Goal: Task Accomplishment & Management: Complete application form

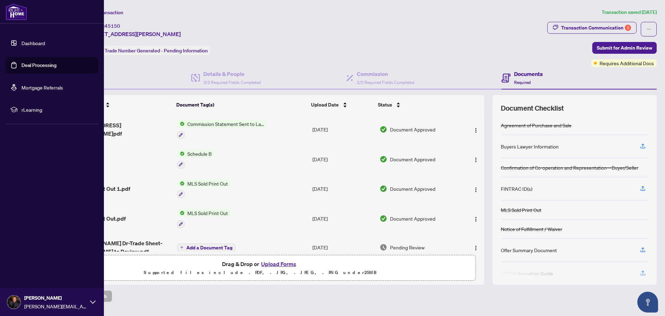
scroll to position [104, 0]
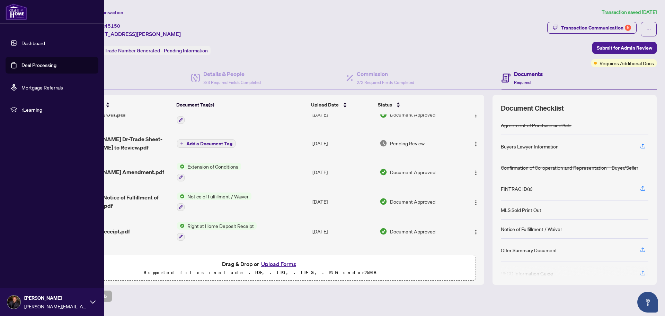
drag, startPoint x: 19, startPoint y: 65, endPoint x: 46, endPoint y: 79, distance: 31.1
click at [21, 65] on link "Deal Processing" at bounding box center [38, 65] width 35 height 6
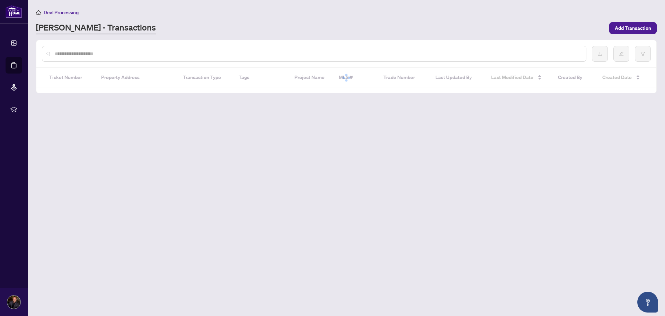
click at [141, 57] on input "text" at bounding box center [318, 54] width 526 height 8
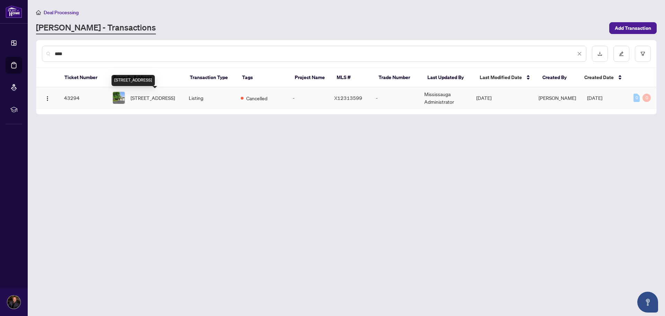
type input "****"
click at [159, 97] on span "[STREET_ADDRESS]" at bounding box center [153, 98] width 44 height 8
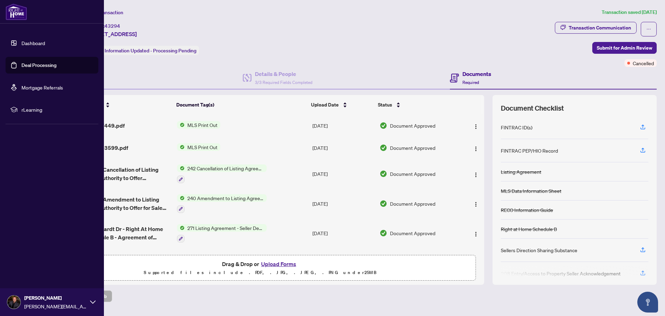
click at [23, 63] on link "Deal Processing" at bounding box center [38, 65] width 35 height 6
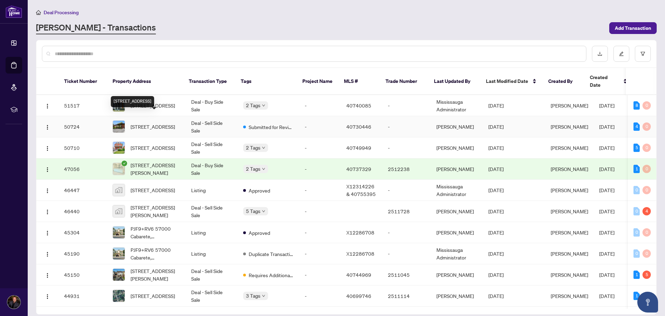
click at [133, 123] on span "[STREET_ADDRESS]" at bounding box center [153, 127] width 44 height 8
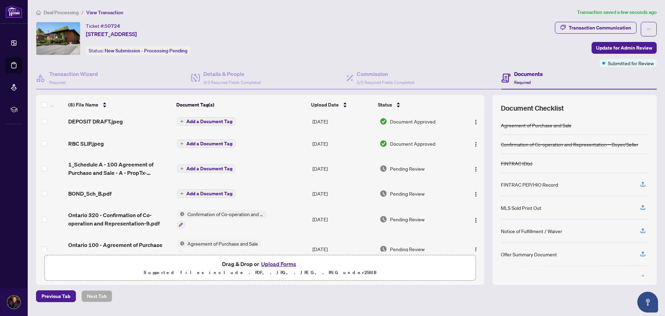
scroll to position [77, 0]
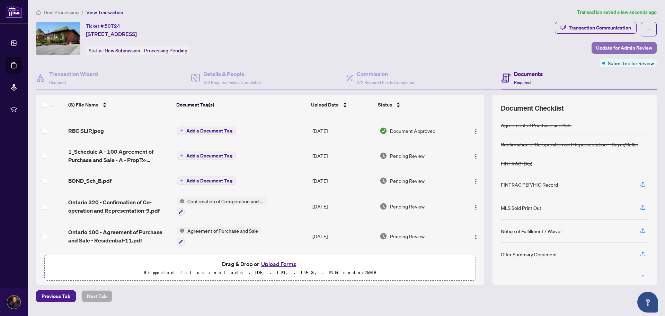
click at [606, 47] on span "Update for Admin Review" at bounding box center [624, 47] width 56 height 11
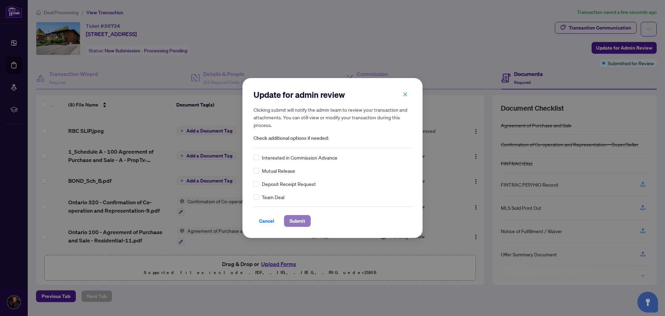
click at [302, 220] on span "Submit" at bounding box center [298, 220] width 16 height 11
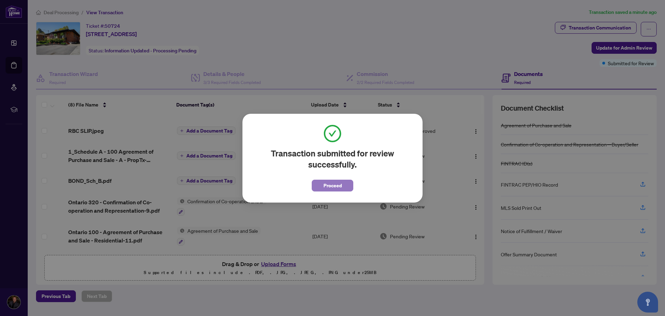
click at [342, 186] on button "Proceed" at bounding box center [333, 185] width 42 height 12
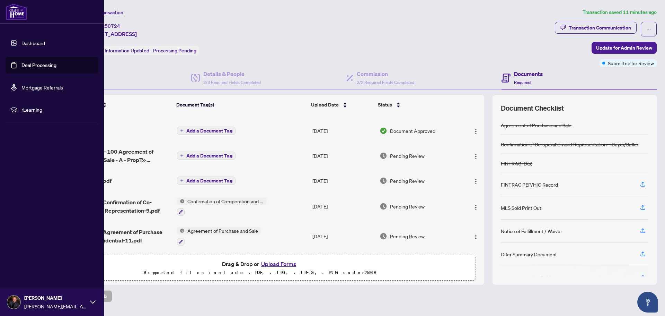
click at [21, 66] on link "Deal Processing" at bounding box center [38, 65] width 35 height 6
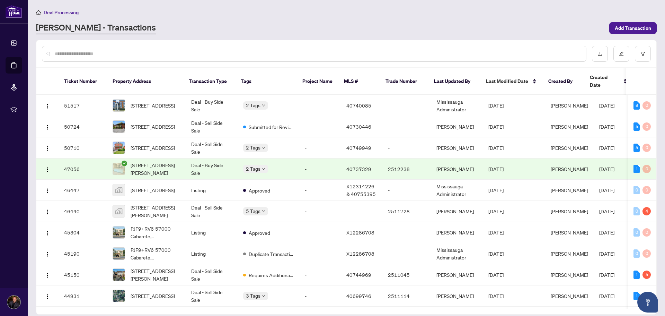
click at [547, 55] on input "text" at bounding box center [318, 54] width 526 height 8
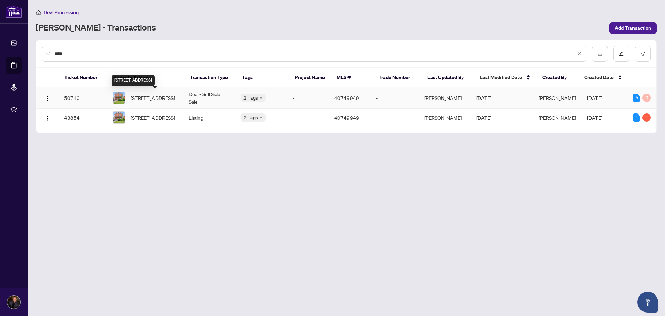
type input "****"
click at [151, 94] on span "[STREET_ADDRESS]" at bounding box center [153, 98] width 44 height 8
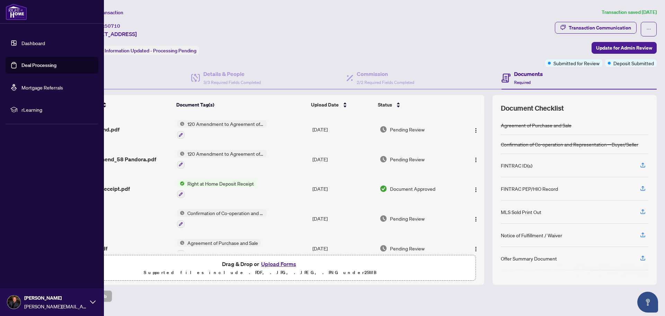
click at [21, 62] on link "Deal Processing" at bounding box center [38, 65] width 35 height 6
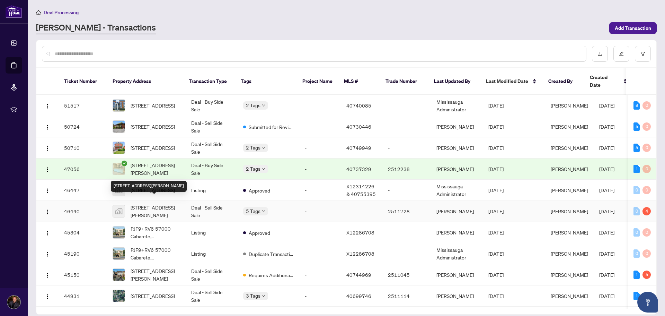
click at [154, 203] on span "[STREET_ADDRESS][PERSON_NAME]" at bounding box center [156, 210] width 50 height 15
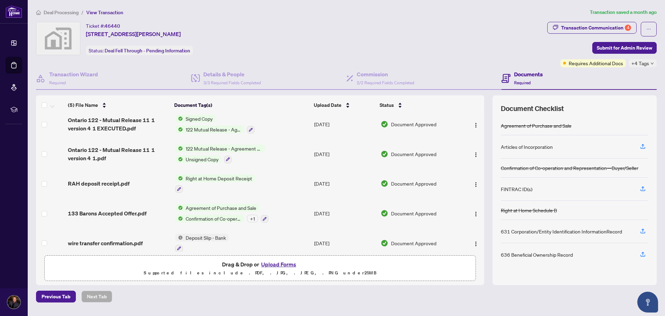
scroll to position [11, 0]
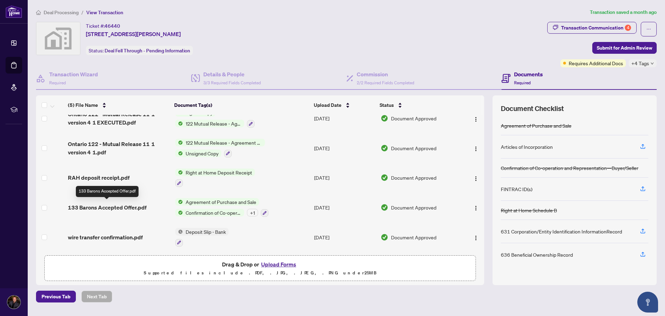
click at [125, 204] on span "133 Barons Accepted Offer.pdf" at bounding box center [107, 207] width 79 height 8
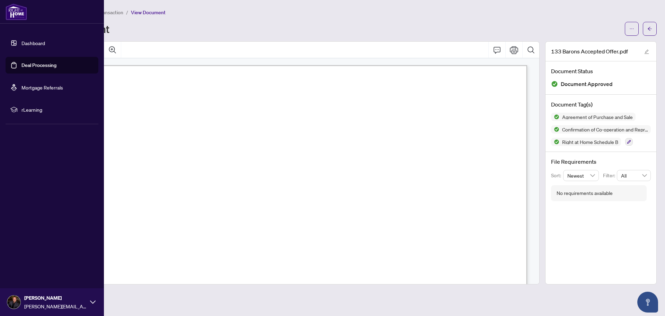
click at [21, 62] on link "Deal Processing" at bounding box center [38, 65] width 35 height 6
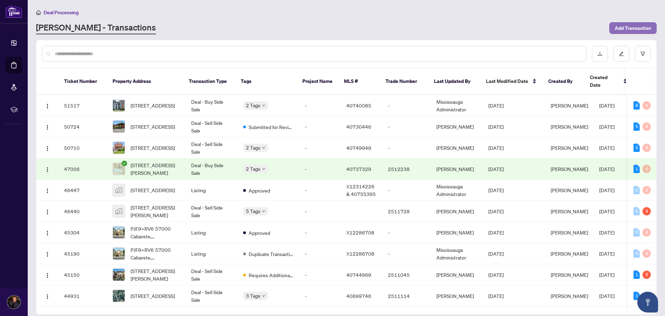
click at [639, 26] on span "Add Transaction" at bounding box center [633, 28] width 36 height 11
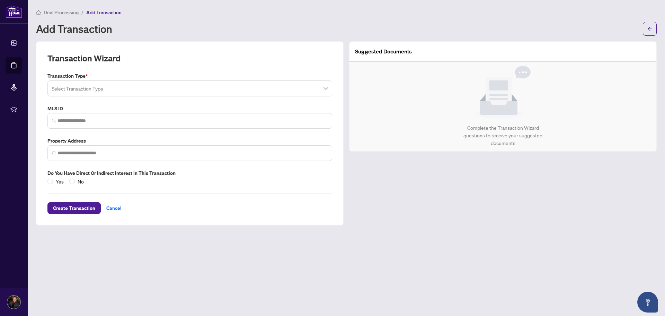
click at [120, 84] on input "search" at bounding box center [187, 89] width 270 height 15
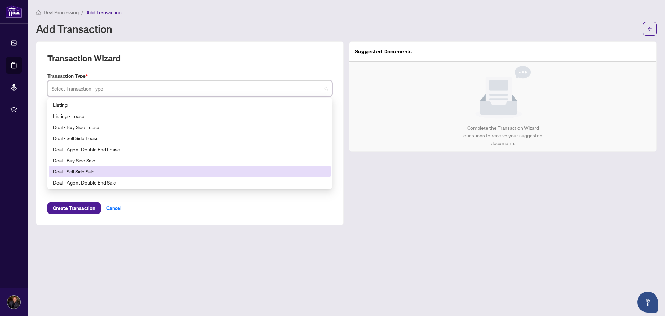
click at [108, 174] on div "Deal - Sell Side Sale" at bounding box center [190, 171] width 274 height 8
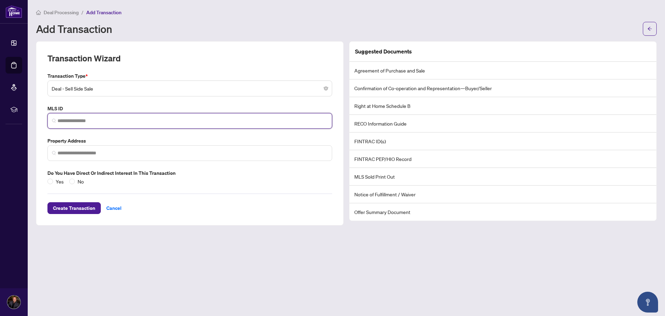
click at [91, 124] on input "search" at bounding box center [193, 120] width 270 height 7
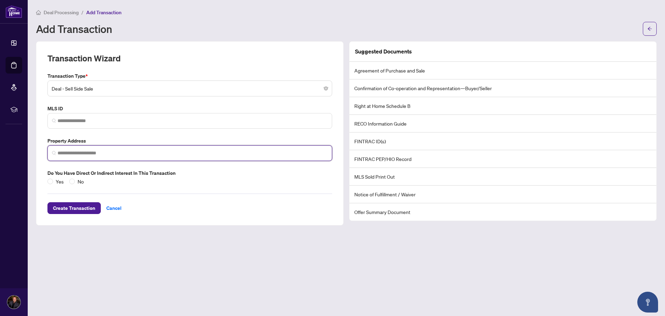
click at [95, 151] on input "search" at bounding box center [193, 152] width 270 height 7
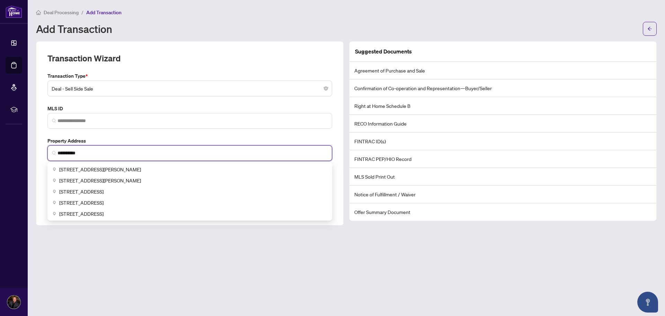
type input "**********"
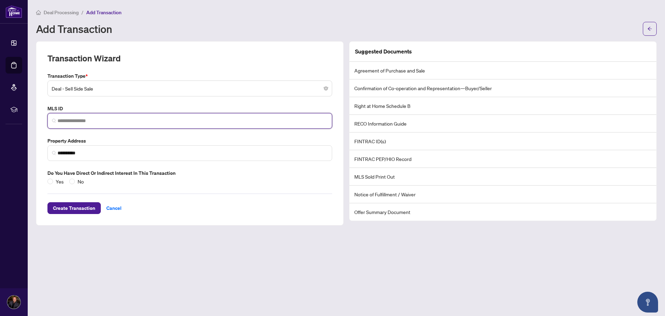
click at [97, 120] on input "search" at bounding box center [193, 120] width 270 height 7
paste input "********"
type input "********"
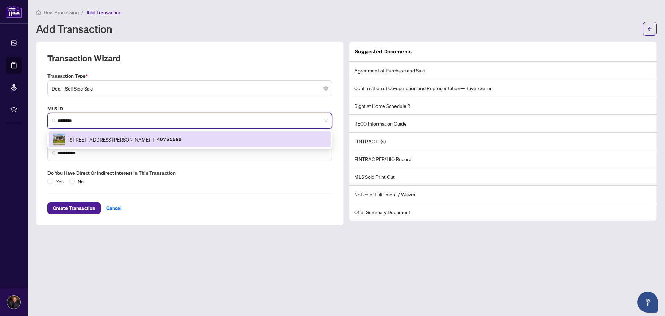
click at [118, 139] on span "133 Barons Avenue, Hamilton, ON L8H 5A6, Canada" at bounding box center [109, 139] width 82 height 8
type input "**********"
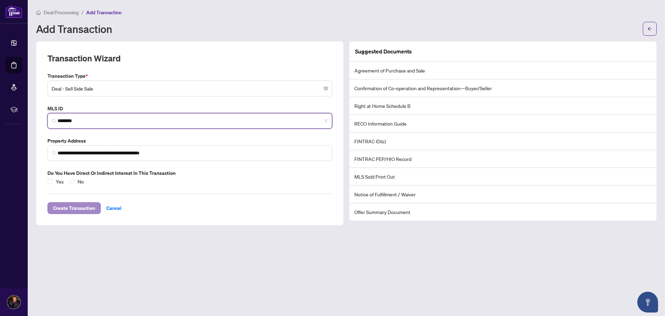
type input "********"
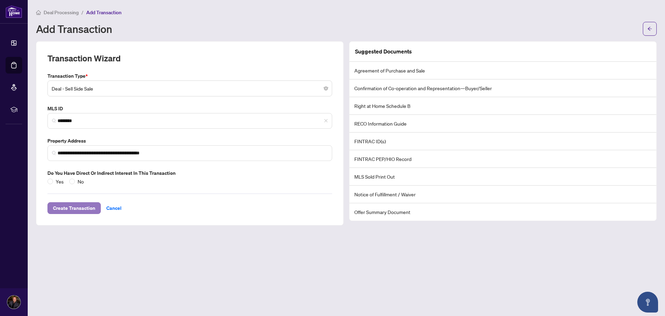
click at [93, 211] on span "Create Transaction" at bounding box center [74, 207] width 42 height 11
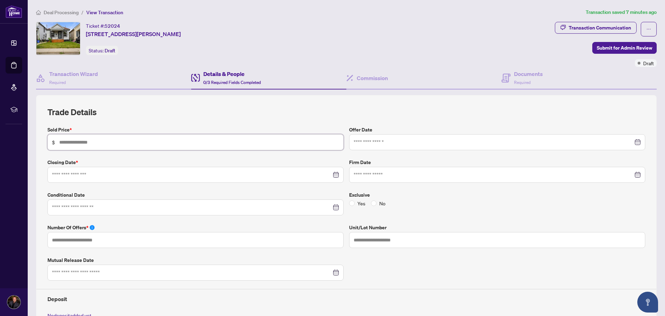
click at [175, 140] on input "text" at bounding box center [199, 142] width 280 height 8
click at [533, 80] on div "Documents Required" at bounding box center [528, 78] width 29 height 16
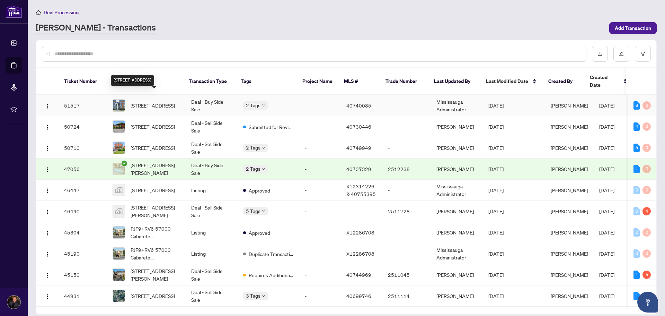
click at [141, 102] on span "[STREET_ADDRESS]" at bounding box center [153, 106] width 44 height 8
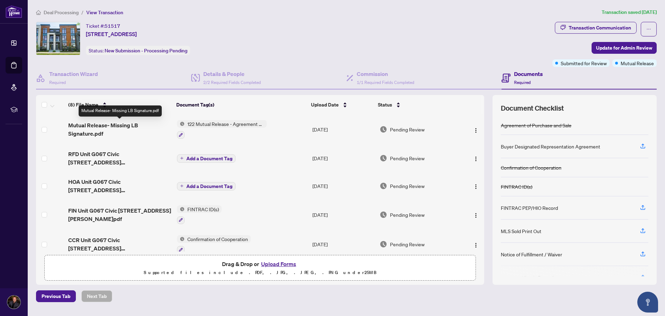
click at [100, 126] on span "Mutual Release- Missing LB Signature.pdf" at bounding box center [119, 129] width 103 height 17
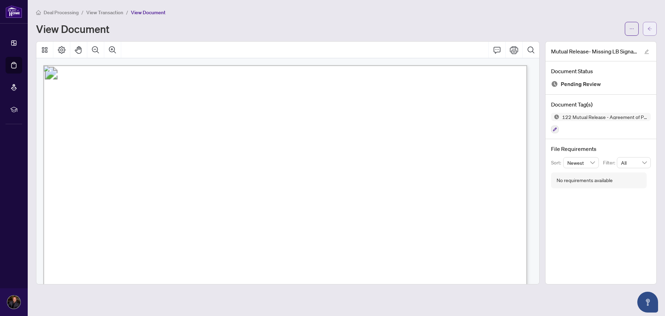
click at [650, 30] on icon "arrow-left" at bounding box center [650, 29] width 4 height 4
